Goal: Information Seeking & Learning: Learn about a topic

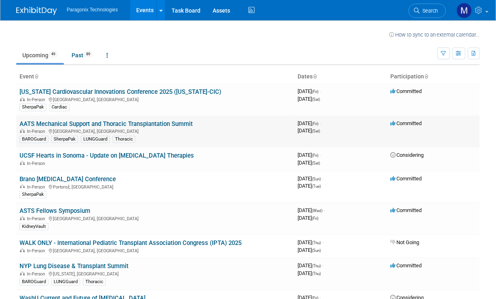
scroll to position [67, 0]
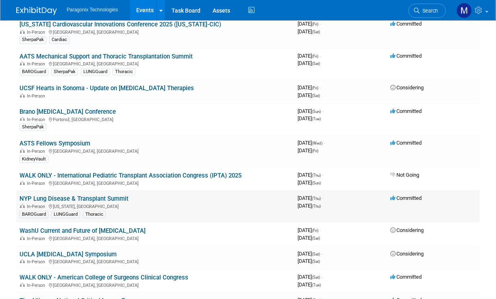
click at [83, 195] on link "NYP Lung Disease & Transplant Summit" at bounding box center [74, 198] width 109 height 7
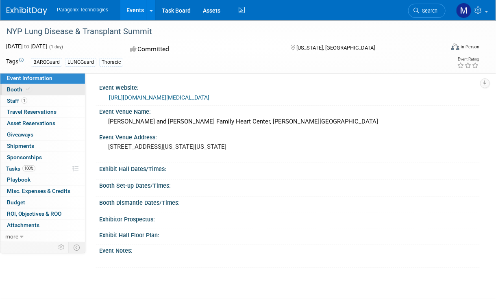
click at [18, 94] on link "Booth" at bounding box center [42, 89] width 85 height 11
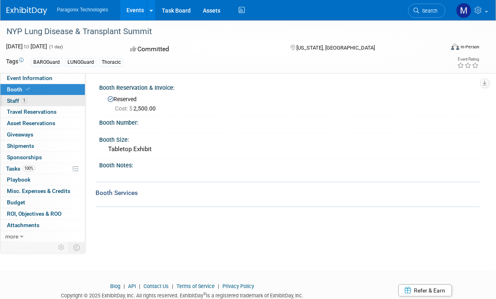
click at [13, 103] on span "Staff 1" at bounding box center [17, 101] width 20 height 7
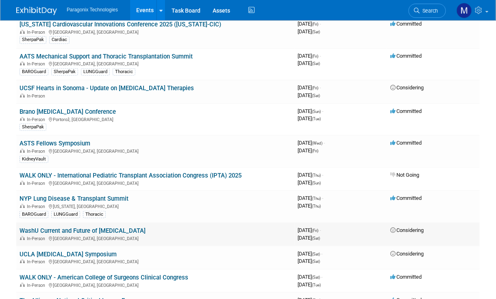
click at [61, 228] on link "WashU Current and Future of [MEDICAL_DATA]" at bounding box center [83, 230] width 126 height 7
click at [67, 203] on div "In-Person [US_STATE], [GEOGRAPHIC_DATA]" at bounding box center [155, 206] width 271 height 7
click at [59, 196] on link "NYP Lung Disease & Transplant Summit" at bounding box center [74, 198] width 109 height 7
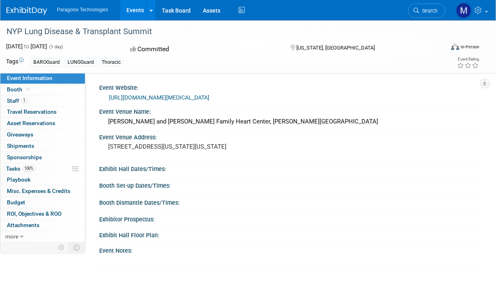
click at [202, 98] on link "[URL][DOMAIN_NAME][MEDICAL_DATA]" at bounding box center [159, 97] width 100 height 7
